Goal: Use online tool/utility

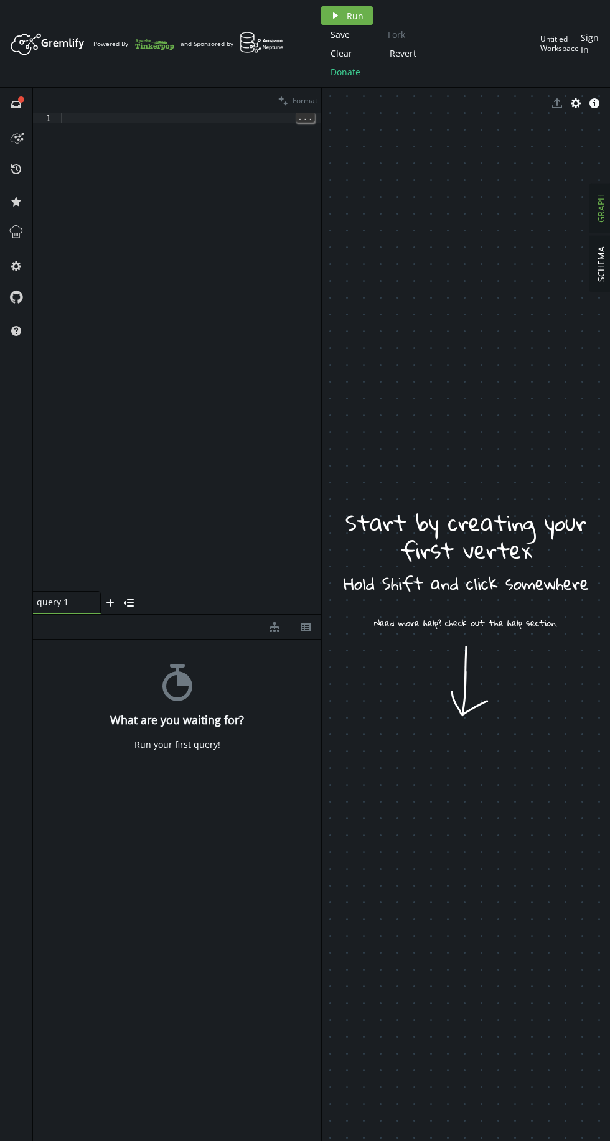
click at [174, 361] on div at bounding box center [189, 362] width 263 height 498
